Goal: Task Accomplishment & Management: Manage account settings

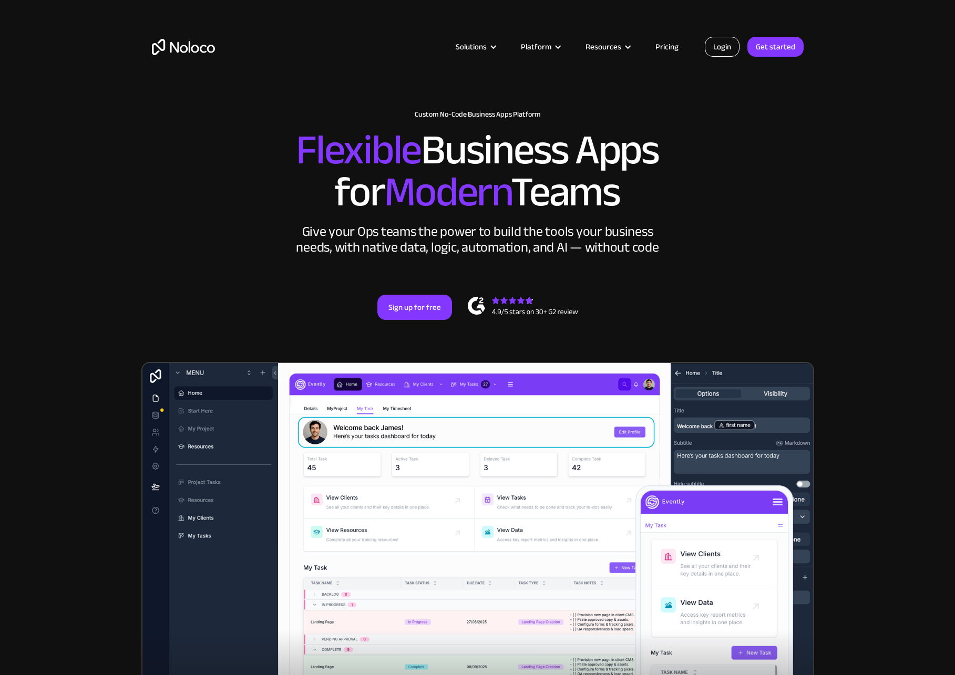
click at [727, 49] on link "Login" at bounding box center [722, 47] width 35 height 20
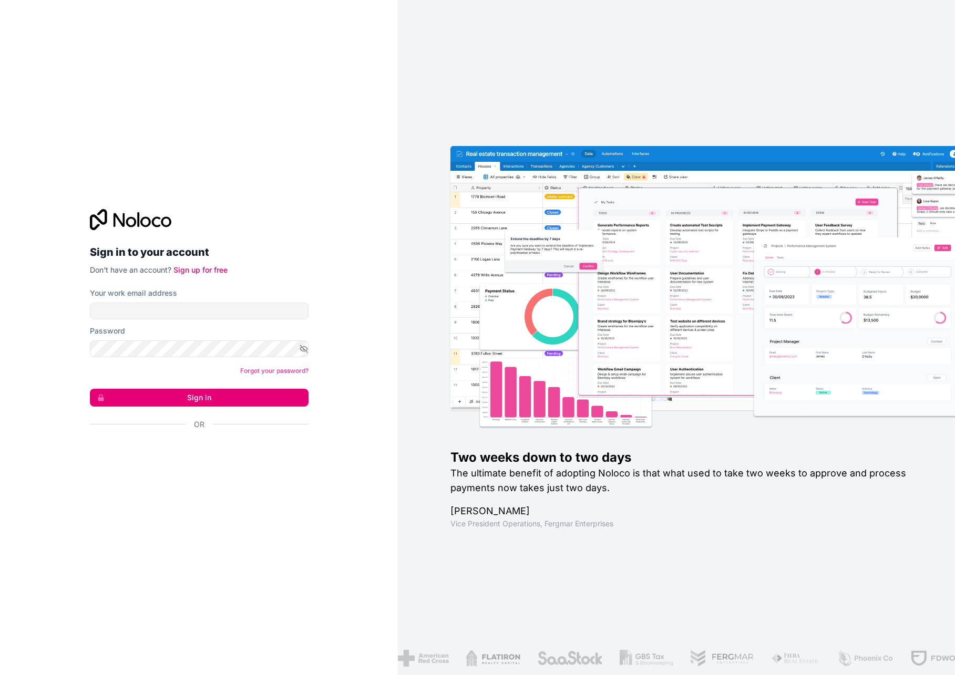
click at [216, 214] on div at bounding box center [199, 219] width 219 height 21
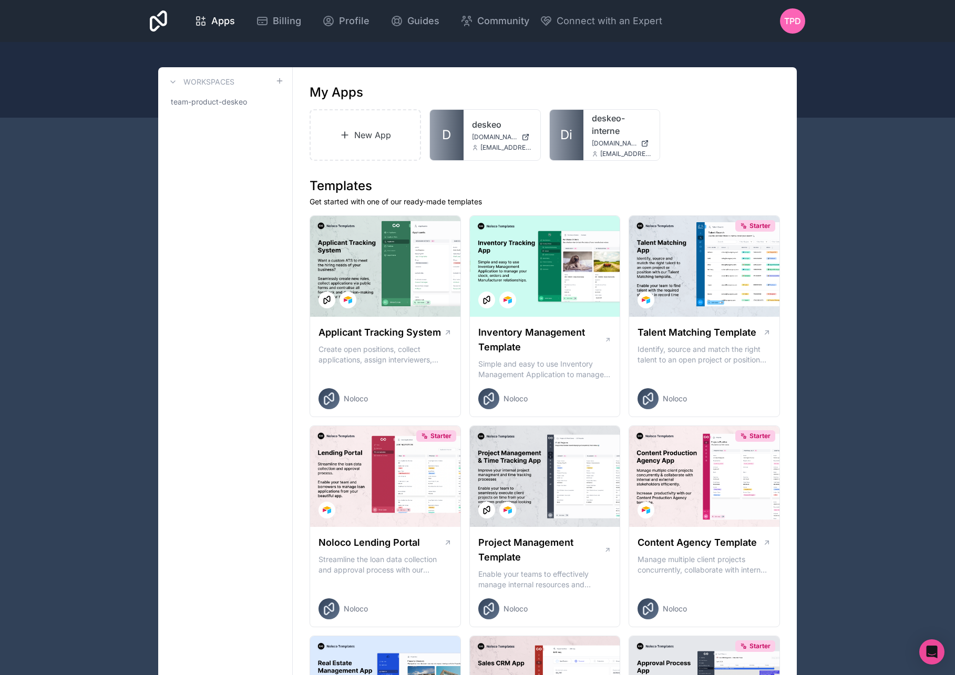
click at [288, 22] on span "Billing" at bounding box center [287, 21] width 28 height 15
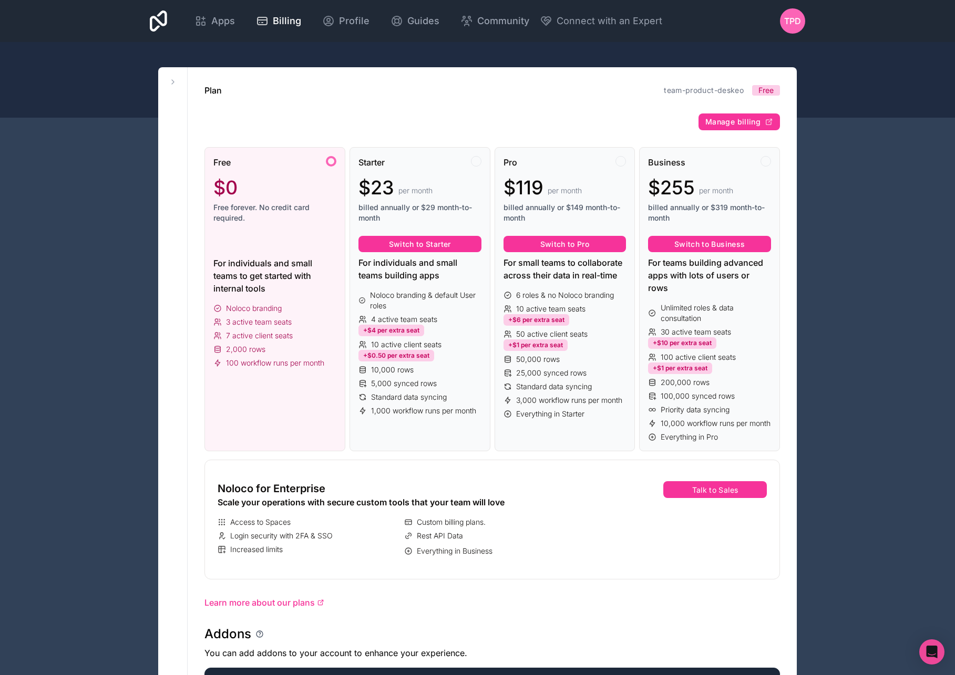
click at [750, 124] on span "Manage billing" at bounding box center [732, 121] width 55 height 9
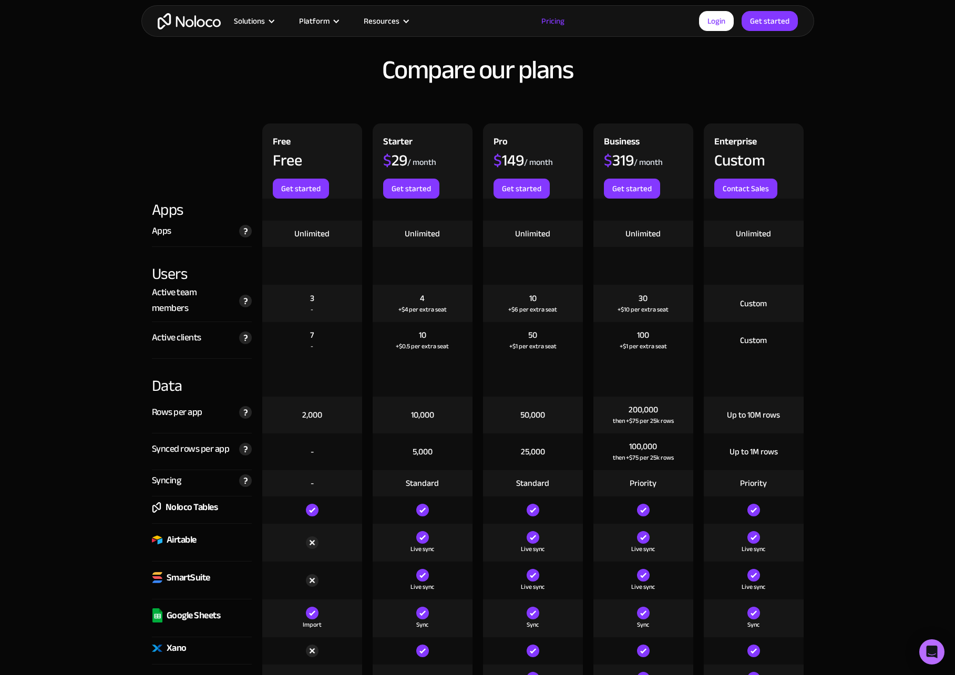
scroll to position [1111, 0]
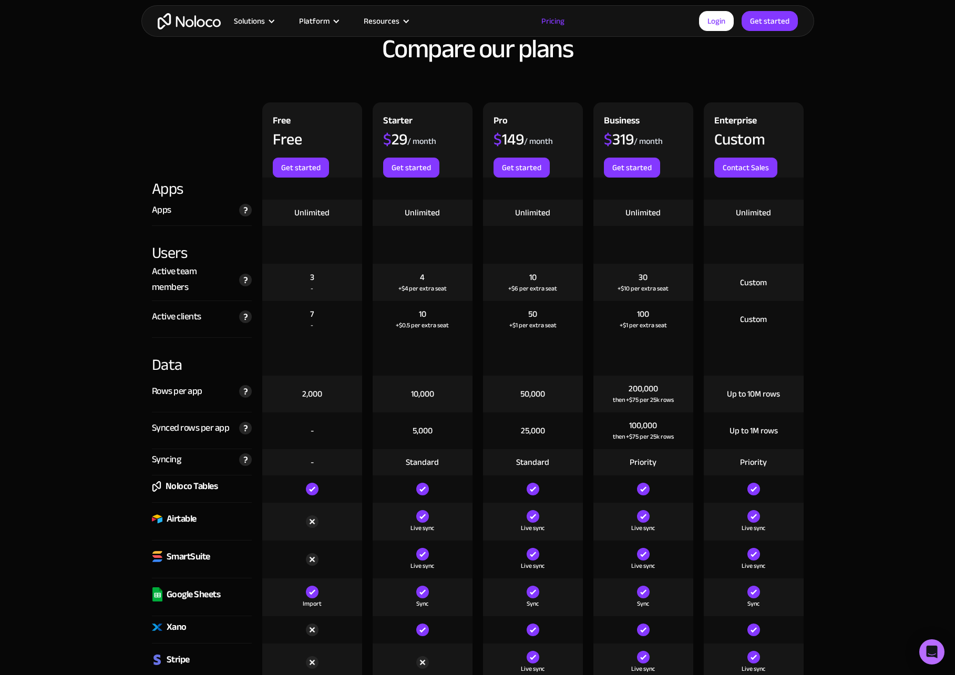
click at [421, 525] on div "Live sync" at bounding box center [423, 528] width 24 height 11
